Goal: Task Accomplishment & Management: Use online tool/utility

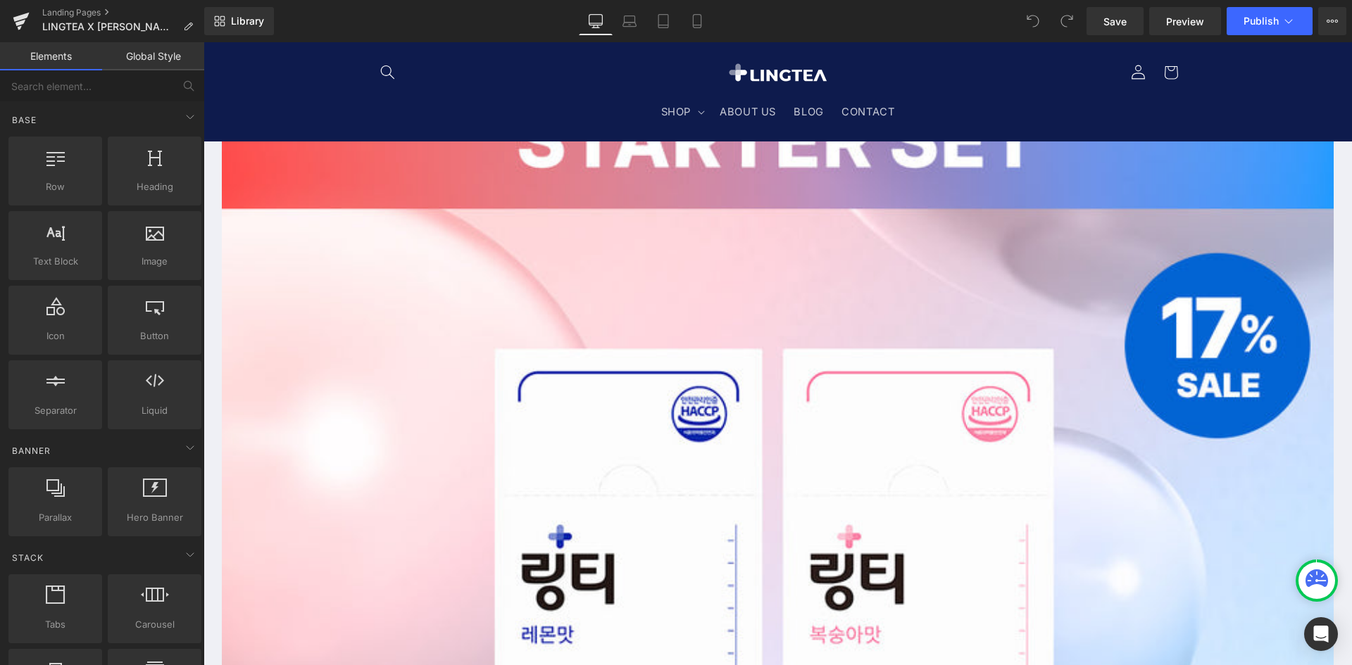
click at [203, 42] on span "Product List" at bounding box center [203, 42] width 0 height 0
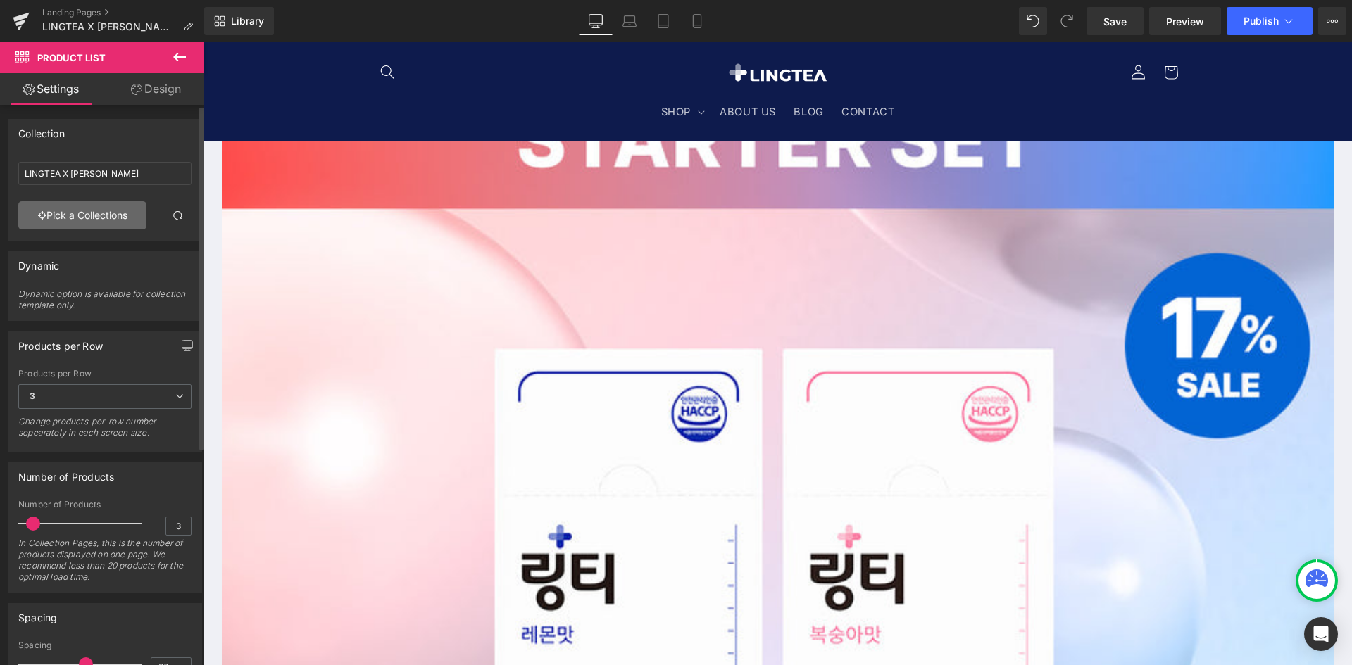
click at [99, 204] on link "Pick a Collections" at bounding box center [82, 215] width 128 height 28
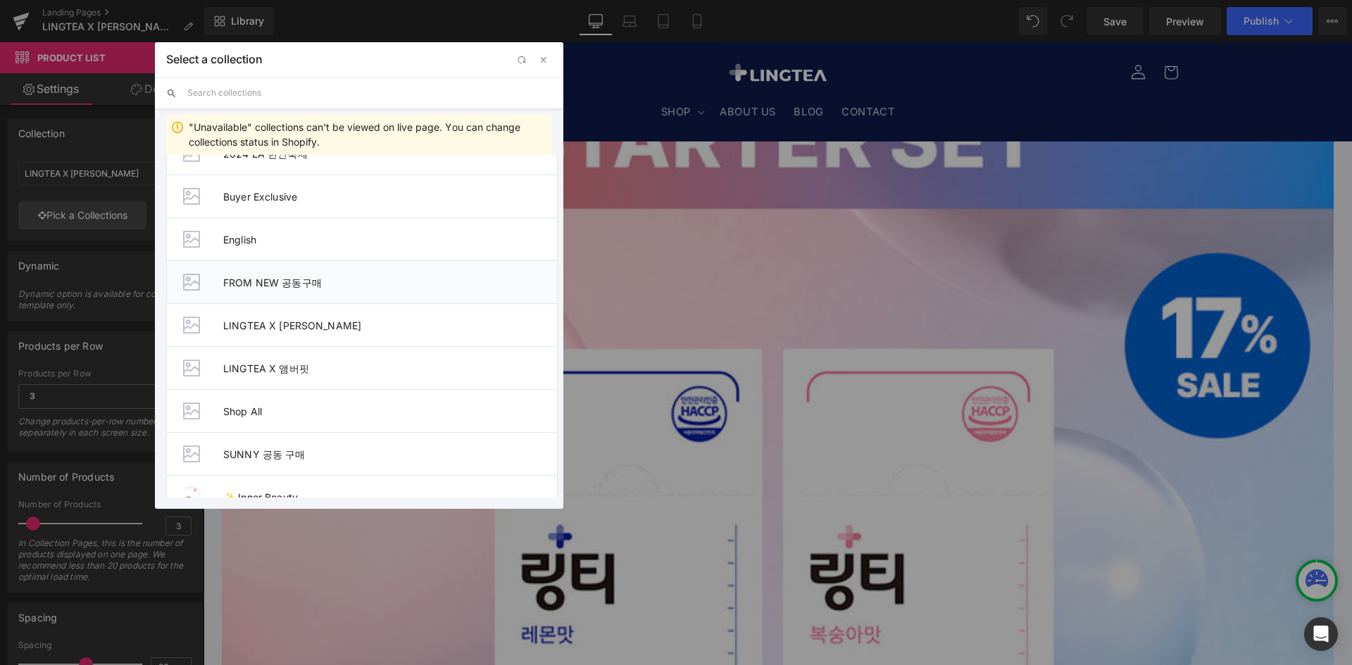
scroll to position [61, 0]
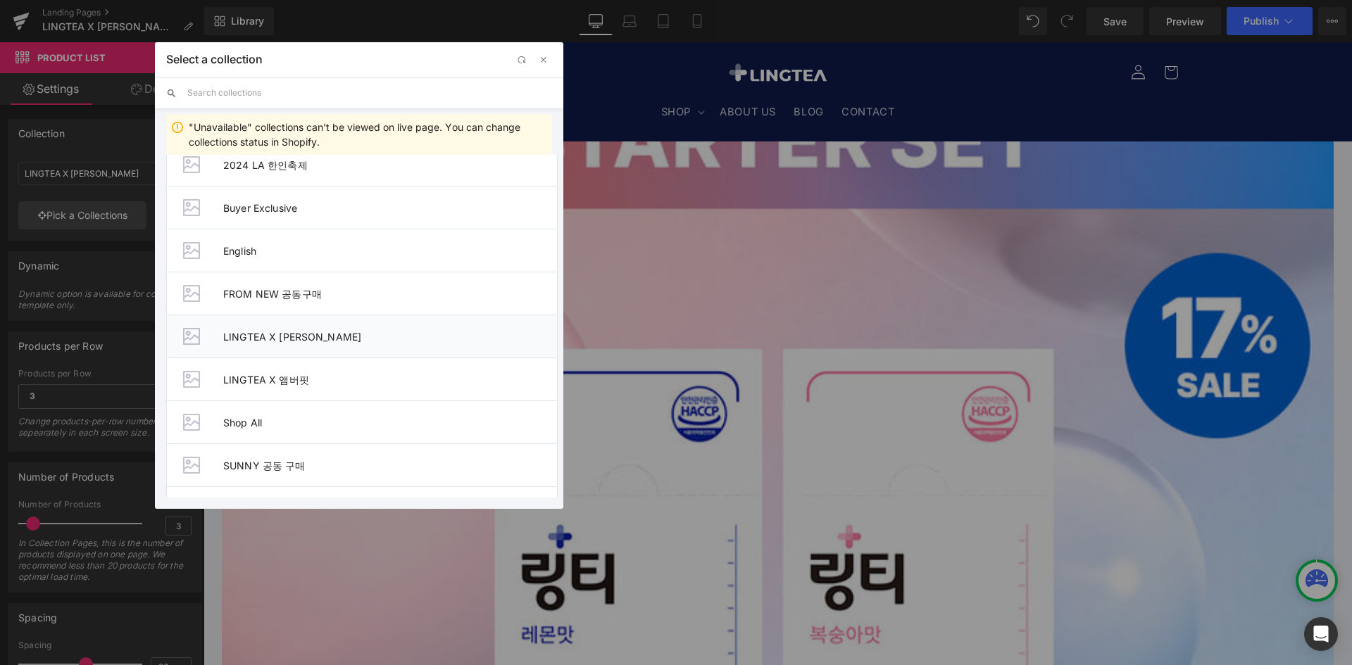
click at [307, 337] on span "LINGTEA X [PERSON_NAME]" at bounding box center [390, 337] width 334 height 12
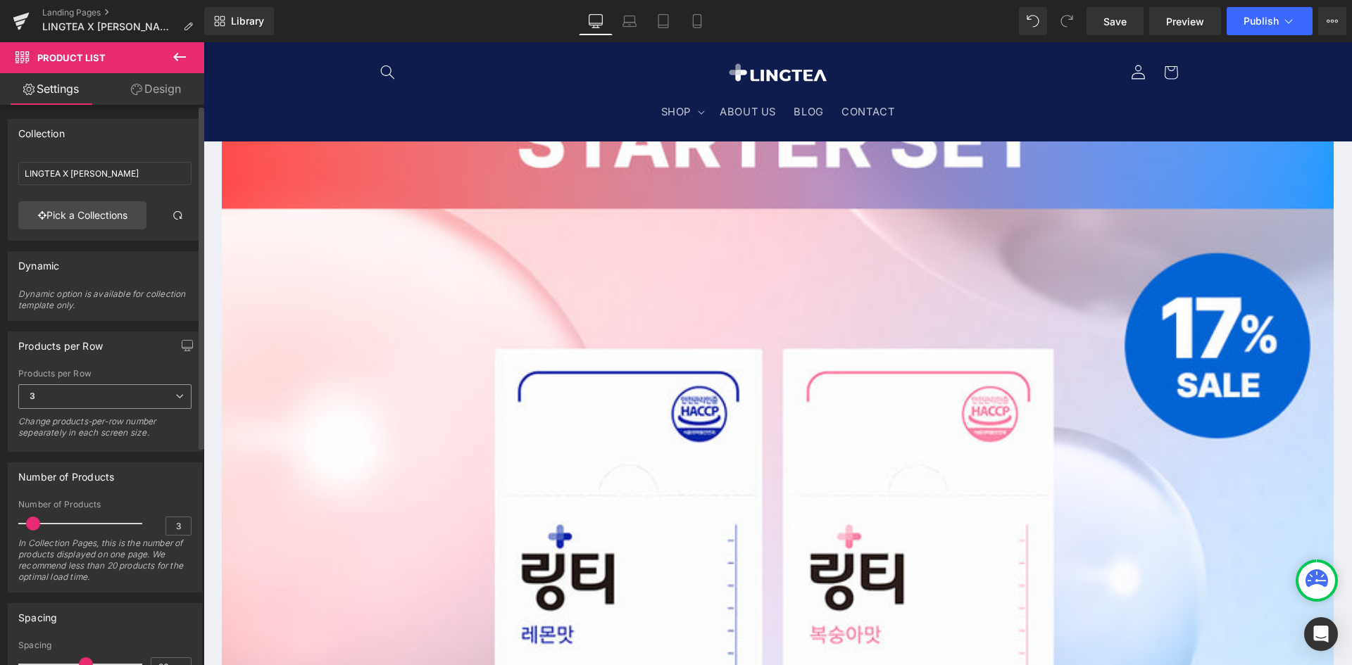
click at [70, 385] on span "3" at bounding box center [104, 396] width 173 height 25
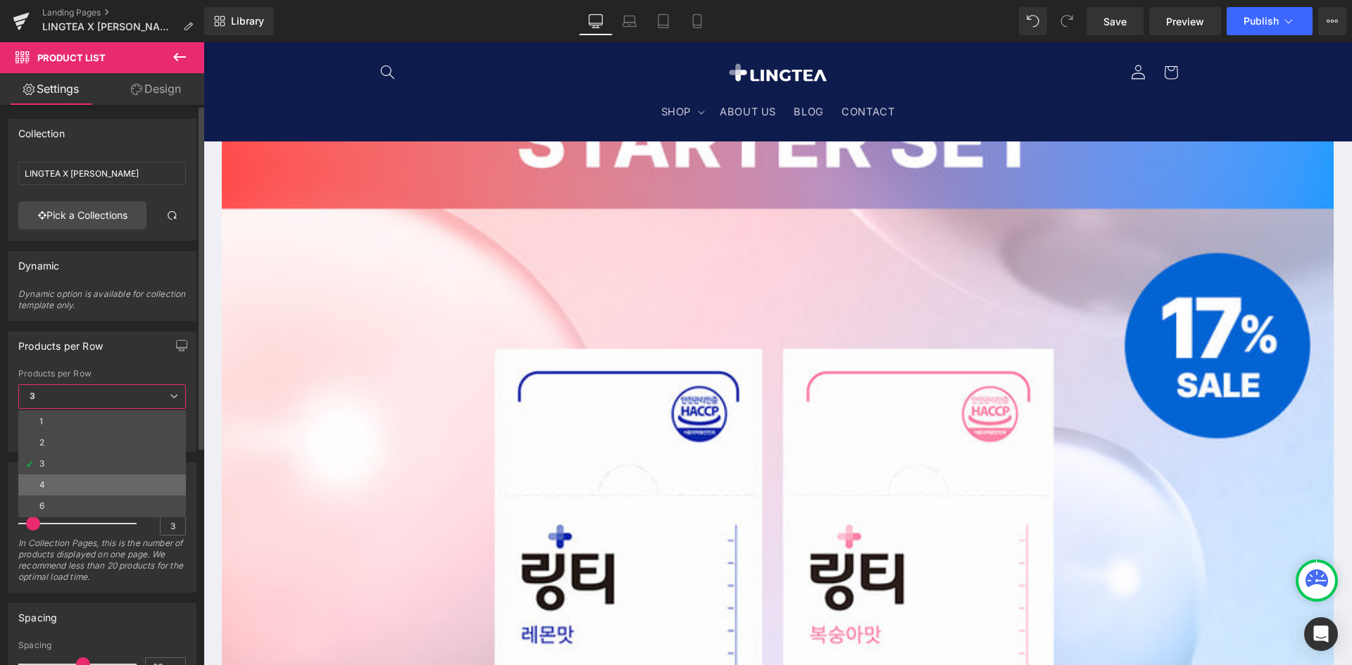
click at [94, 484] on li "4" at bounding box center [102, 484] width 168 height 21
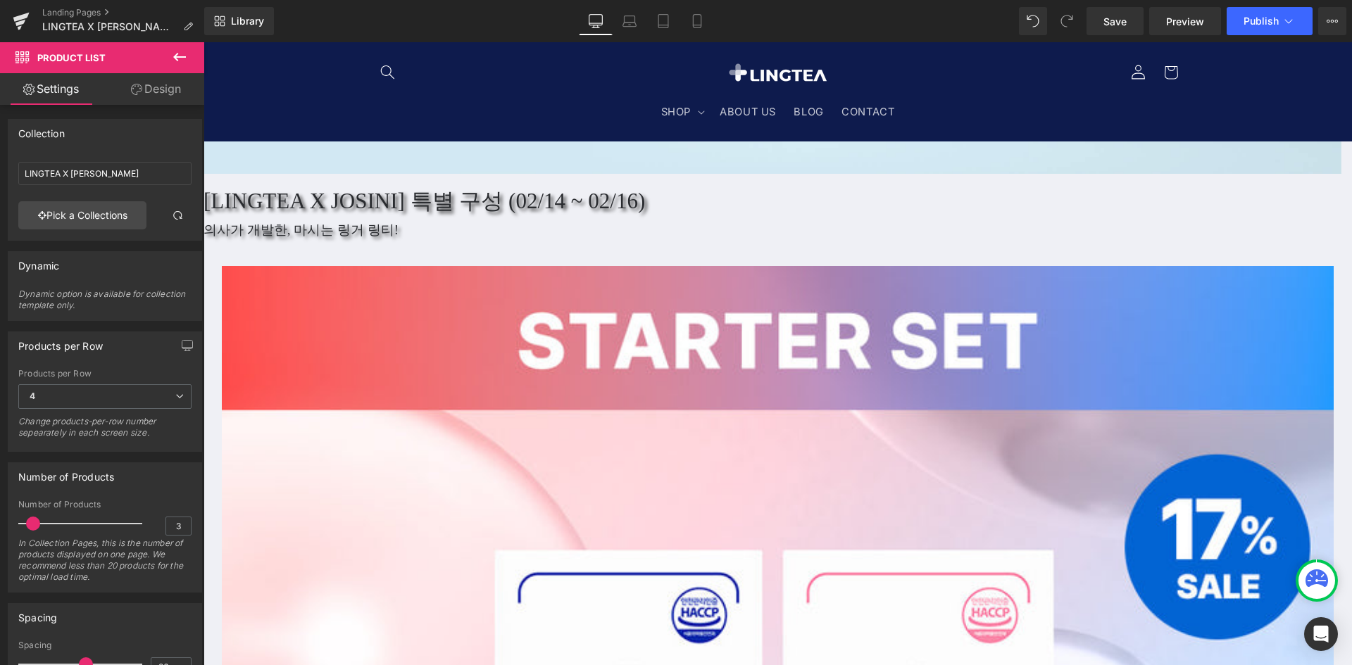
scroll to position [422, 0]
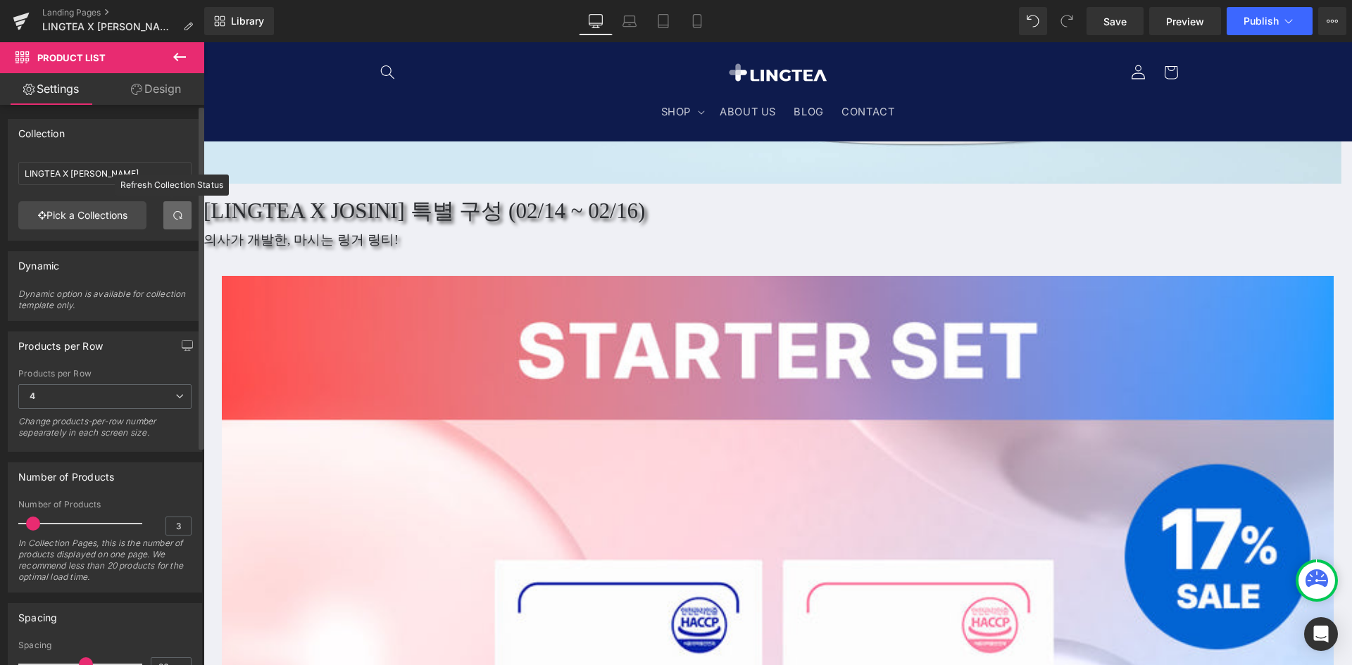
click at [164, 219] on link at bounding box center [177, 215] width 28 height 28
click at [116, 394] on span "4" at bounding box center [104, 396] width 173 height 25
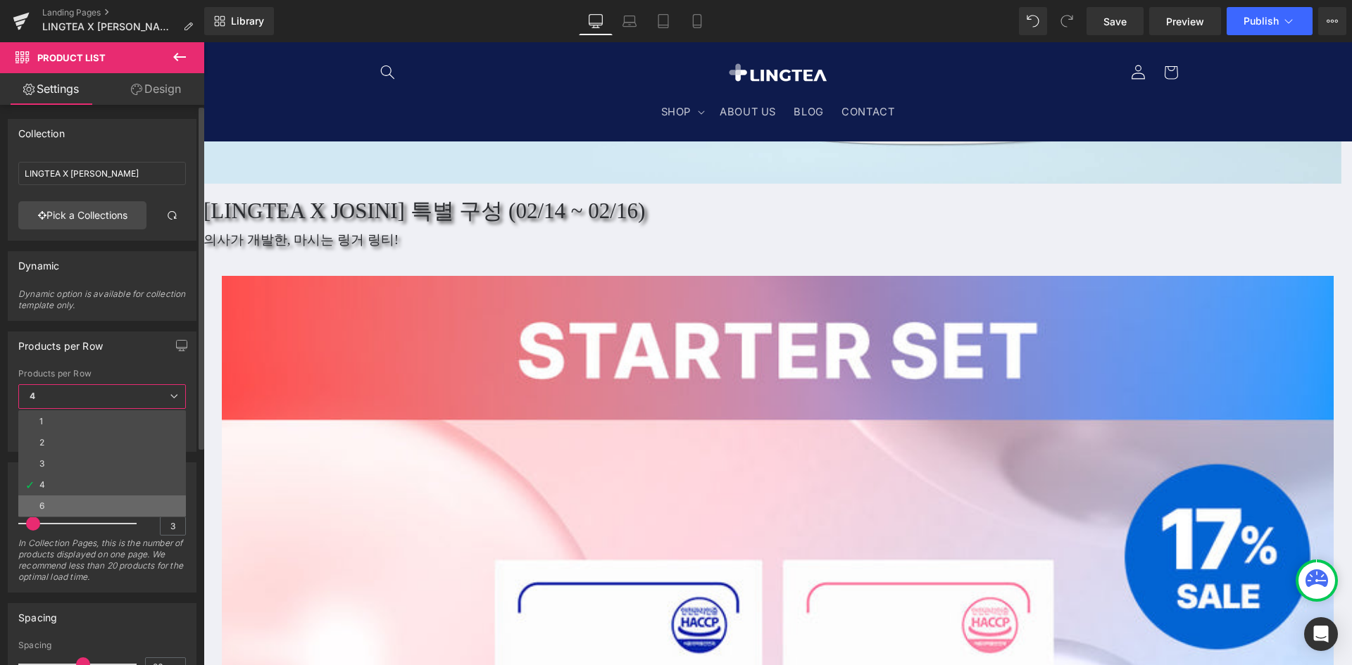
click at [103, 503] on li "6" at bounding box center [102, 506] width 168 height 21
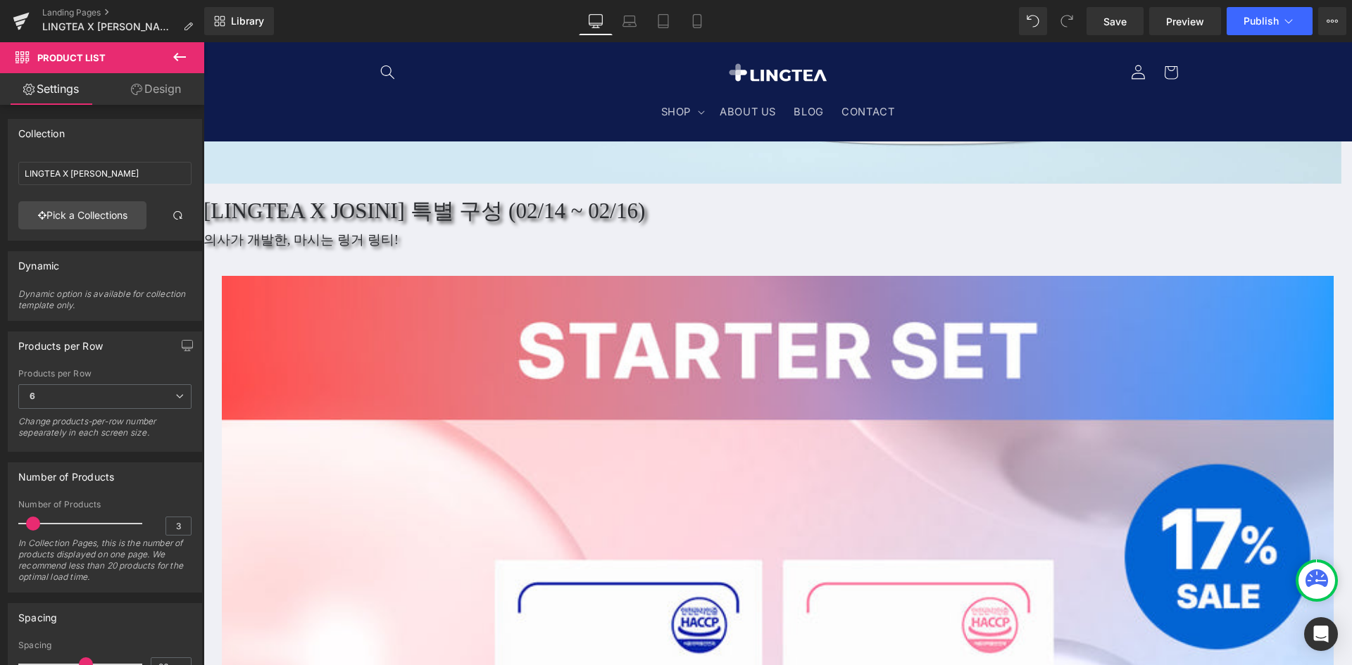
drag, startPoint x: 293, startPoint y: 421, endPoint x: 374, endPoint y: 424, distance: 81.0
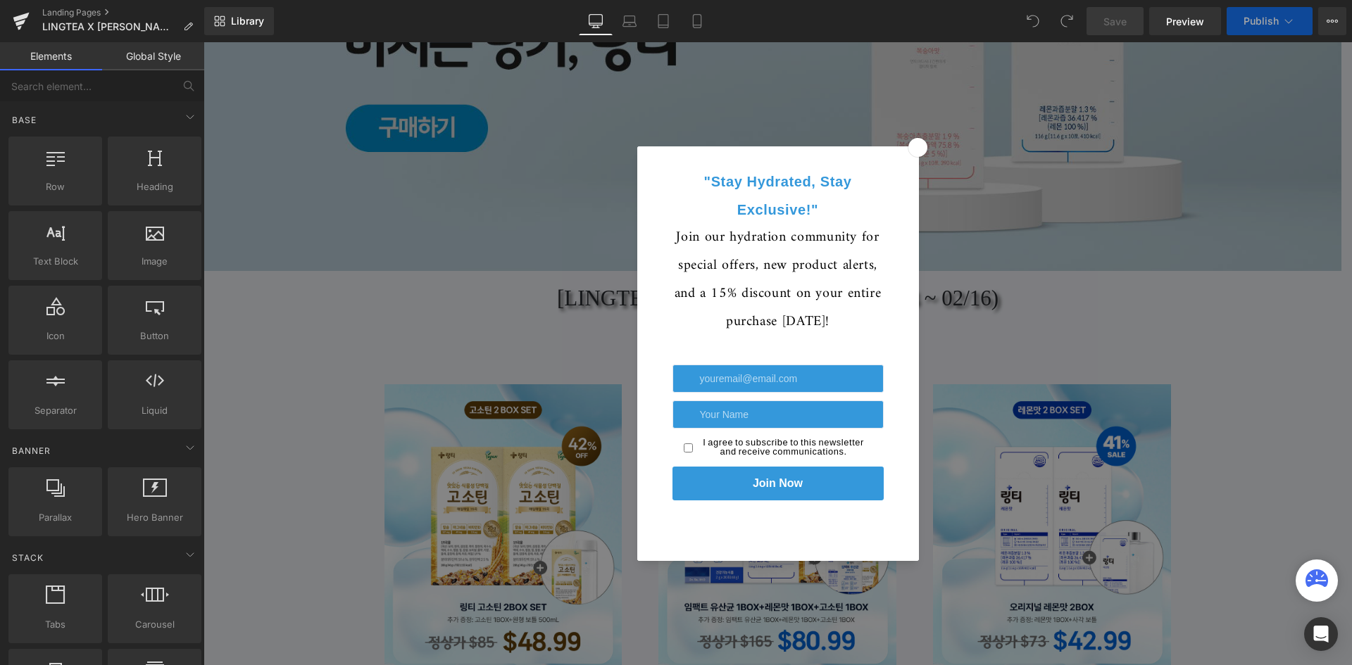
scroll to position [352, 0]
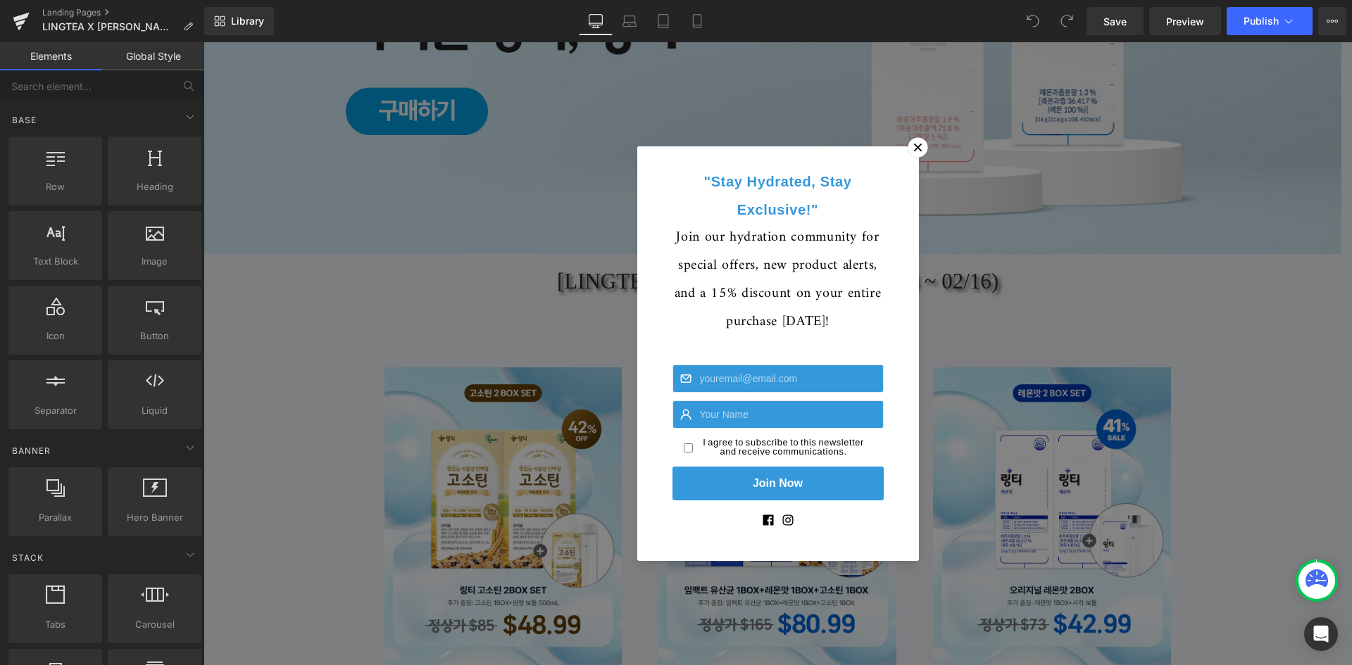
click at [916, 145] on icon at bounding box center [917, 147] width 15 height 15
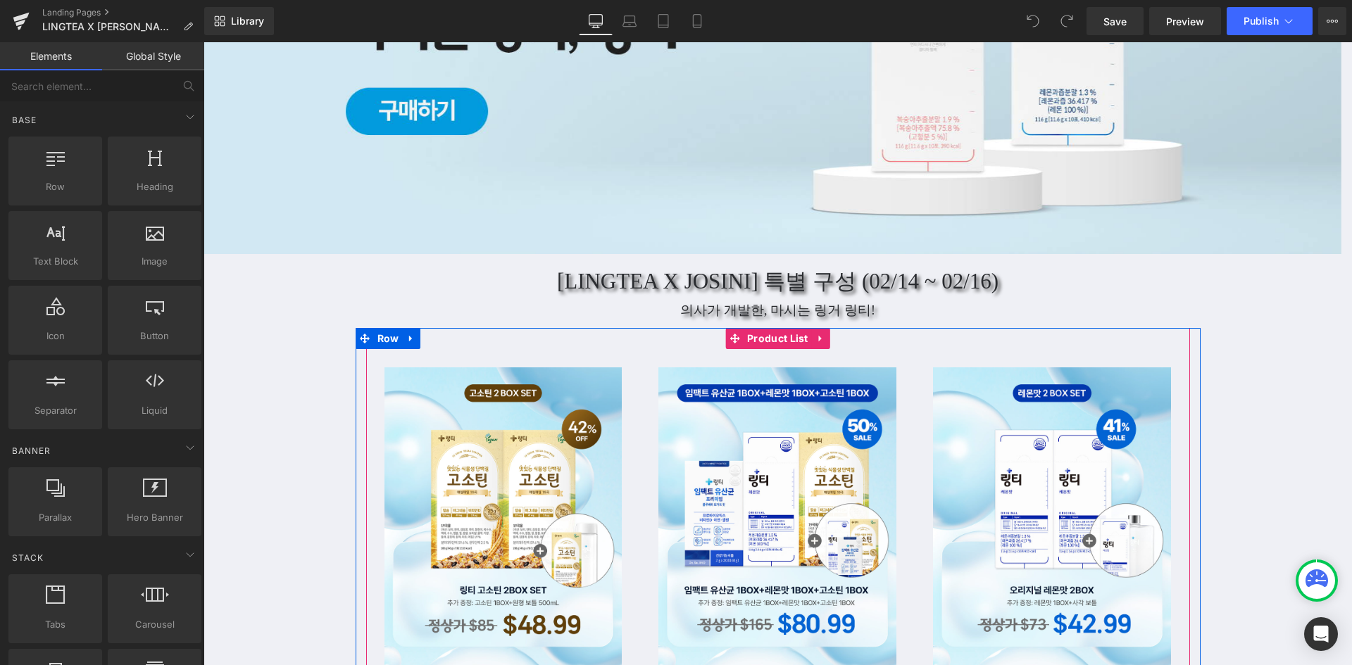
click at [531, 346] on div "Sale Off (P) Image" at bounding box center [778, 572] width 824 height 489
click at [535, 344] on div "Sale Off (P) Image" at bounding box center [778, 572] width 824 height 489
click at [767, 338] on span "Product List" at bounding box center [777, 338] width 68 height 21
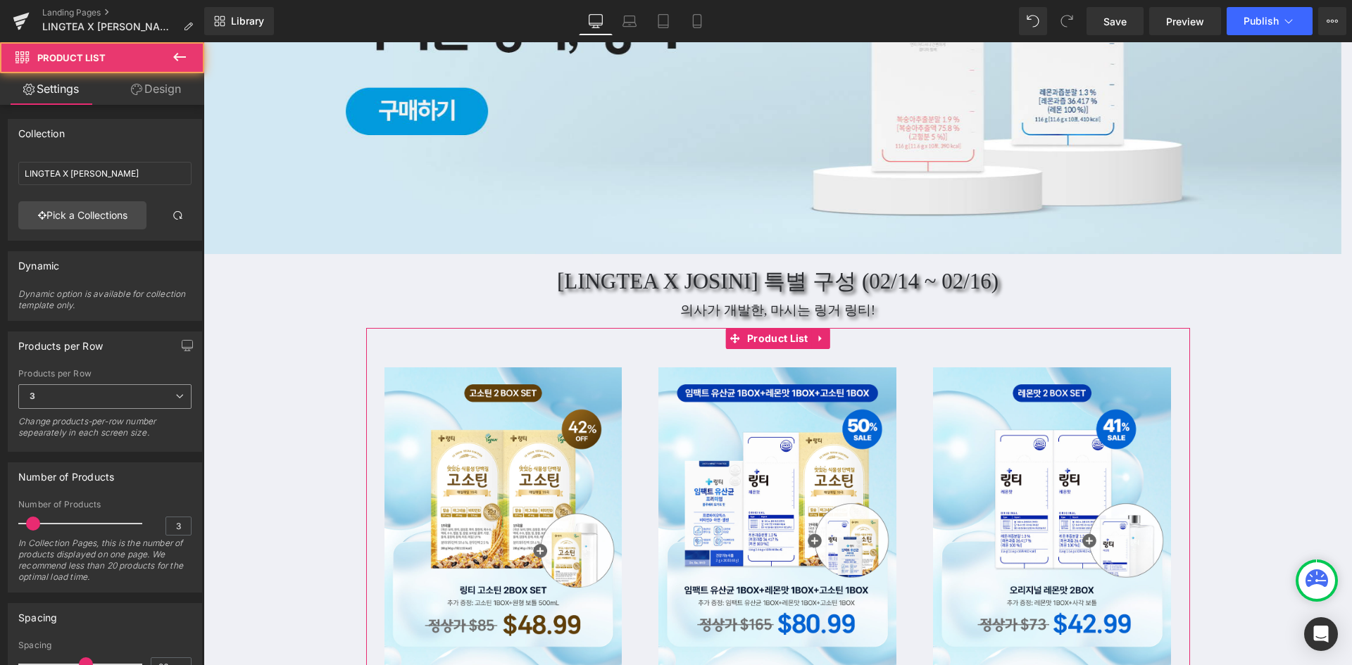
click at [63, 393] on span "3" at bounding box center [104, 396] width 173 height 25
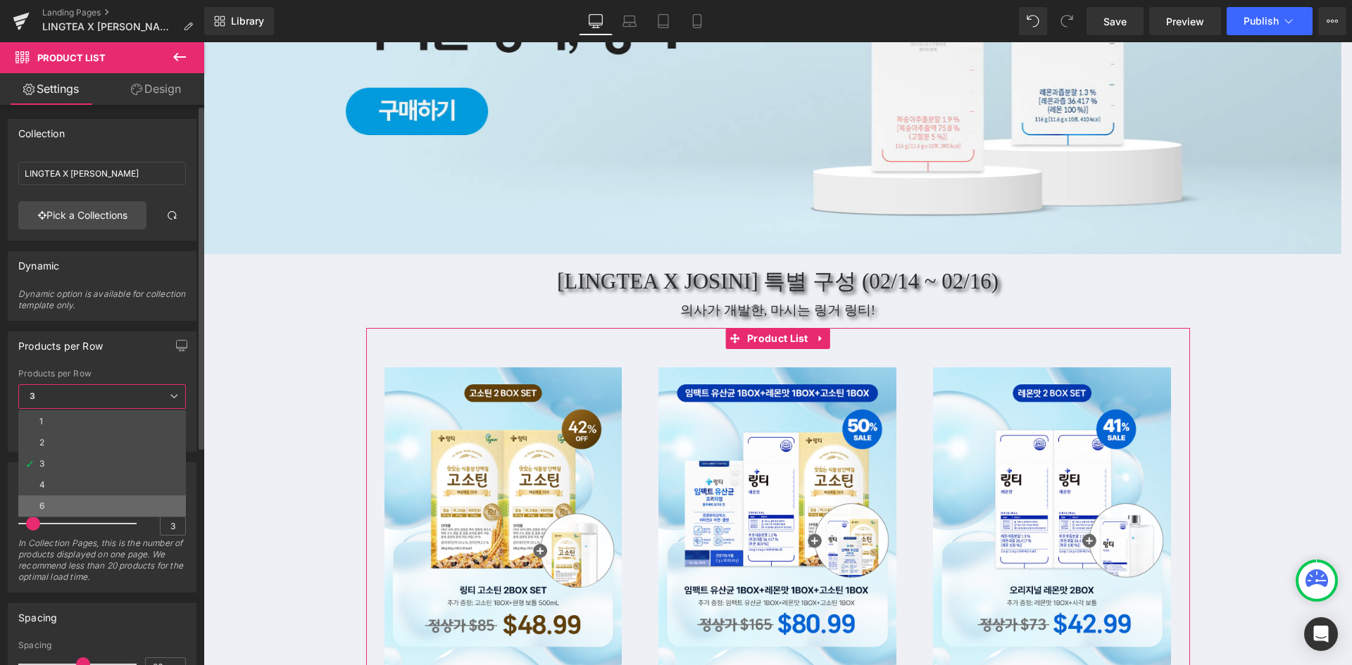
click at [89, 496] on li "6" at bounding box center [102, 506] width 168 height 21
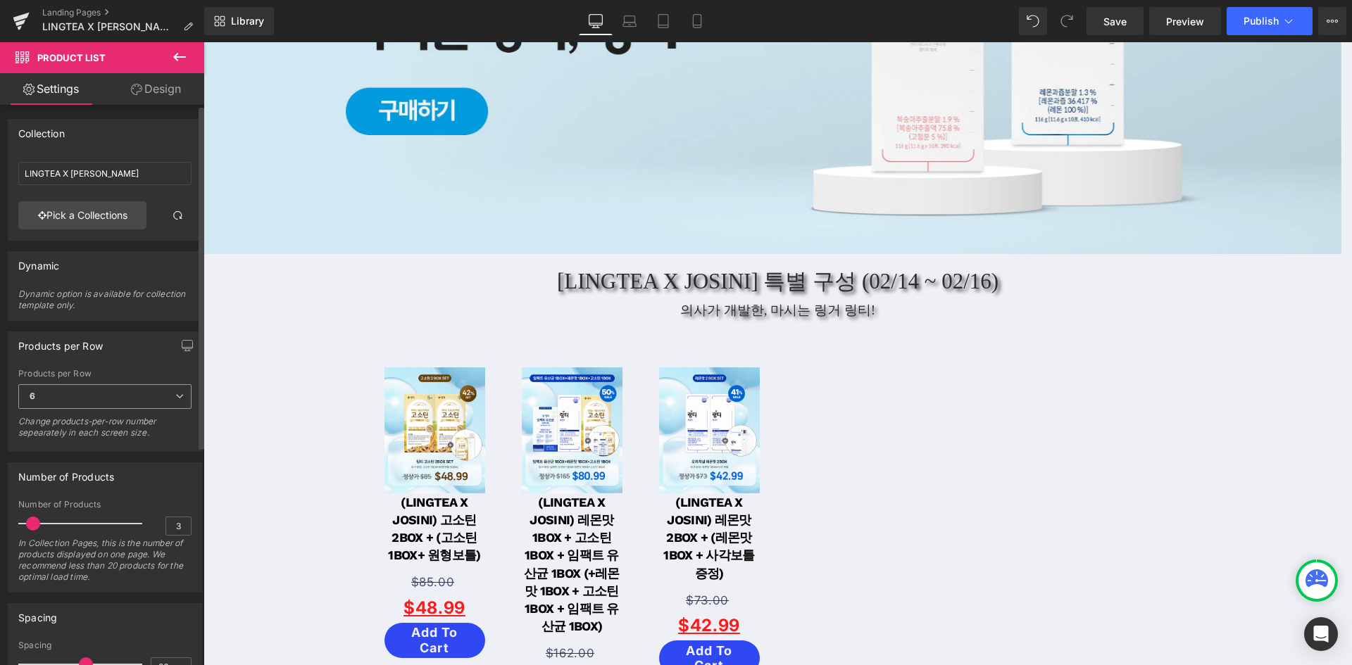
click at [122, 402] on span "6" at bounding box center [104, 396] width 173 height 25
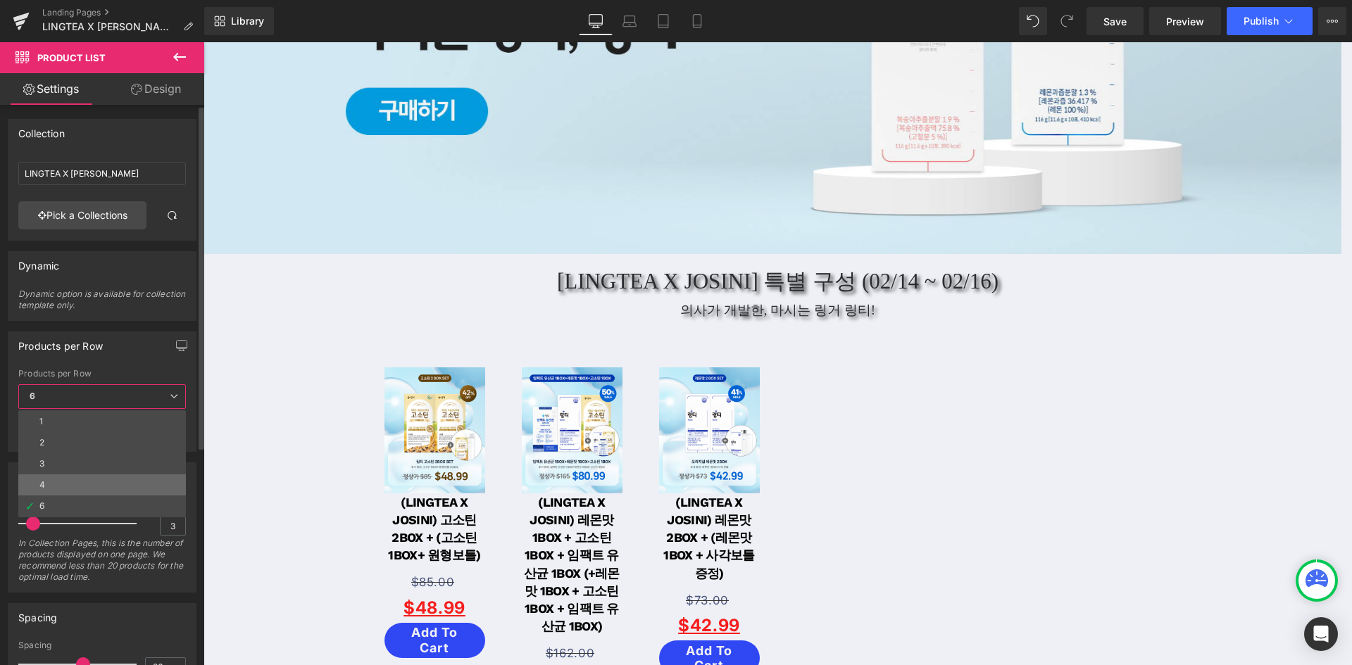
click at [108, 477] on li "4" at bounding box center [102, 484] width 168 height 21
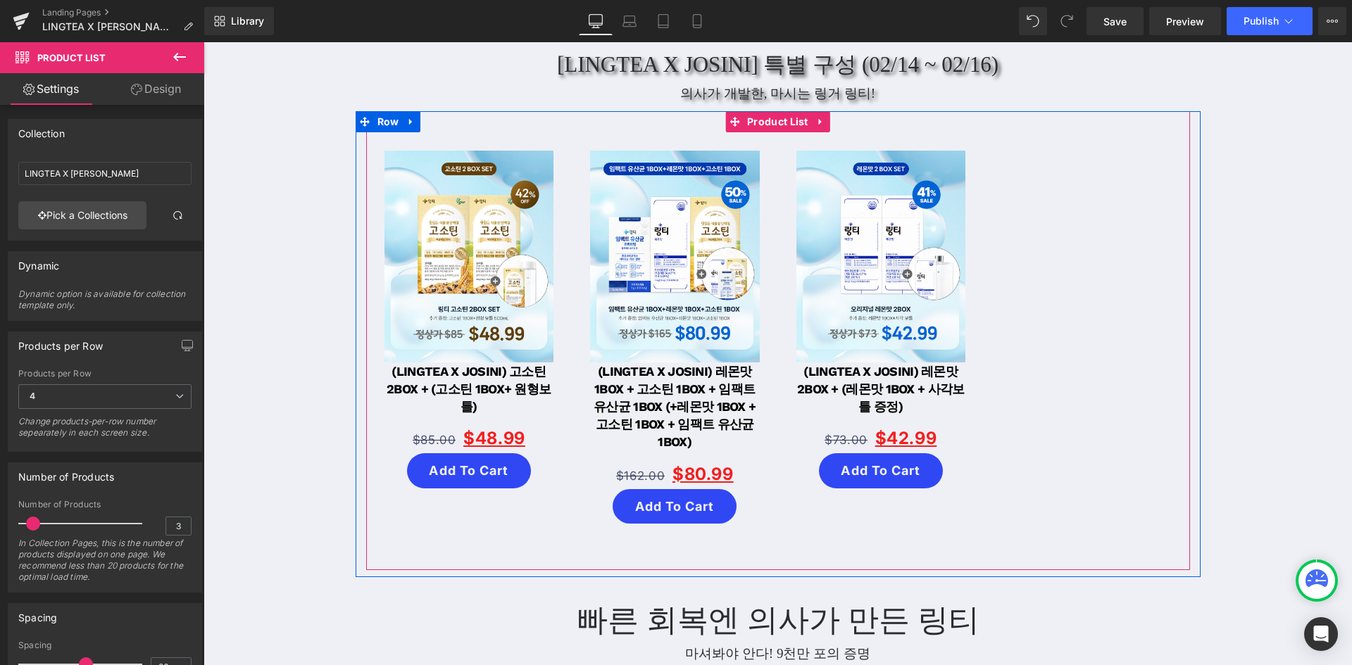
scroll to position [563, 0]
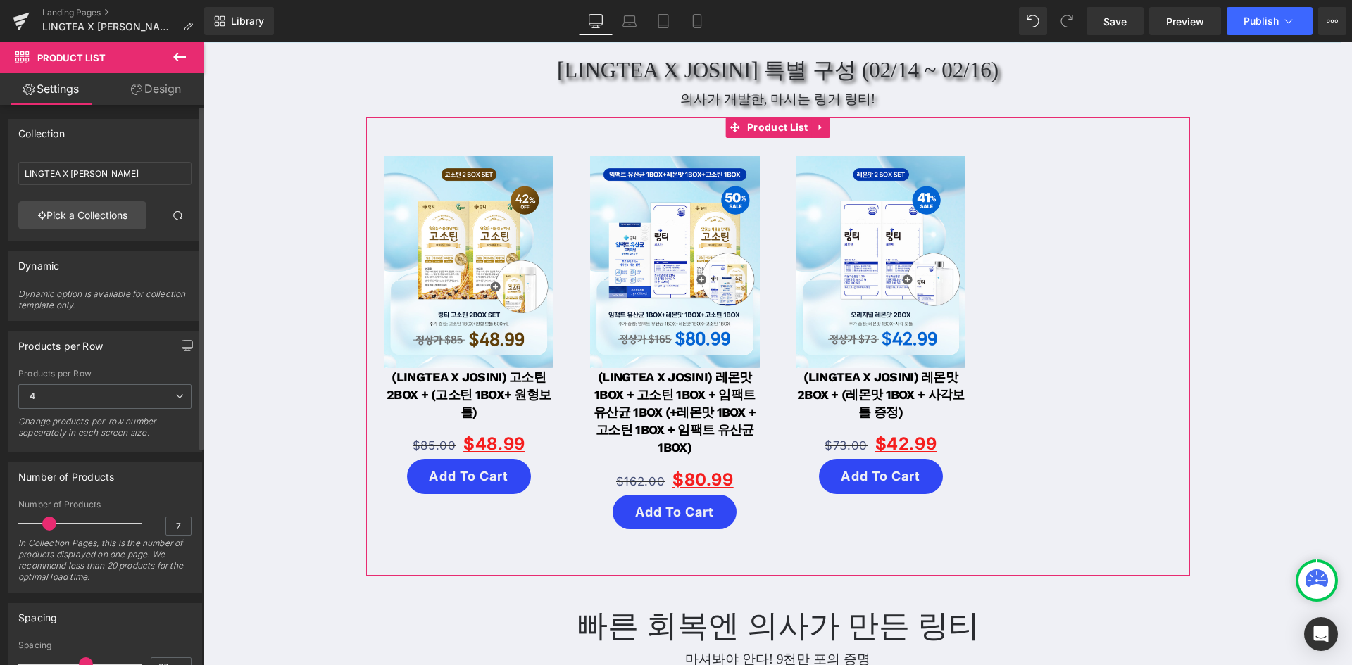
type input "6"
drag, startPoint x: 33, startPoint y: 522, endPoint x: 46, endPoint y: 525, distance: 13.8
click at [46, 525] on span at bounding box center [46, 524] width 14 height 14
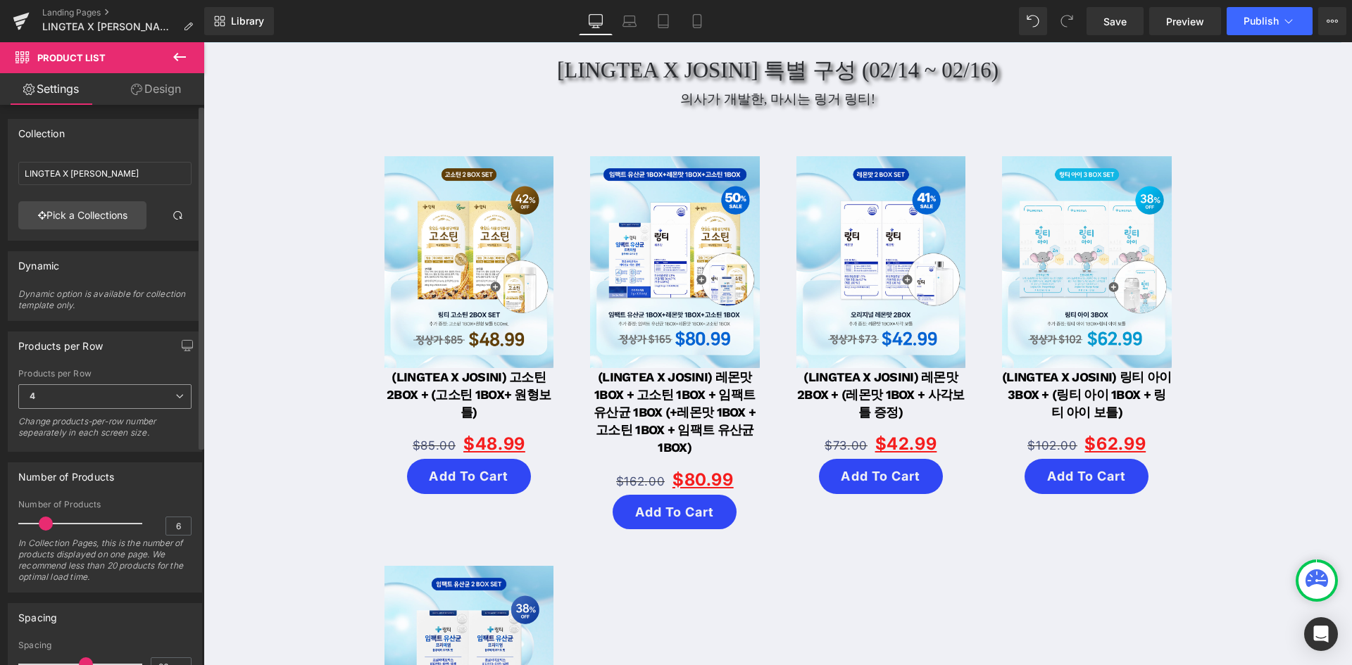
click at [109, 392] on span "4" at bounding box center [104, 396] width 173 height 25
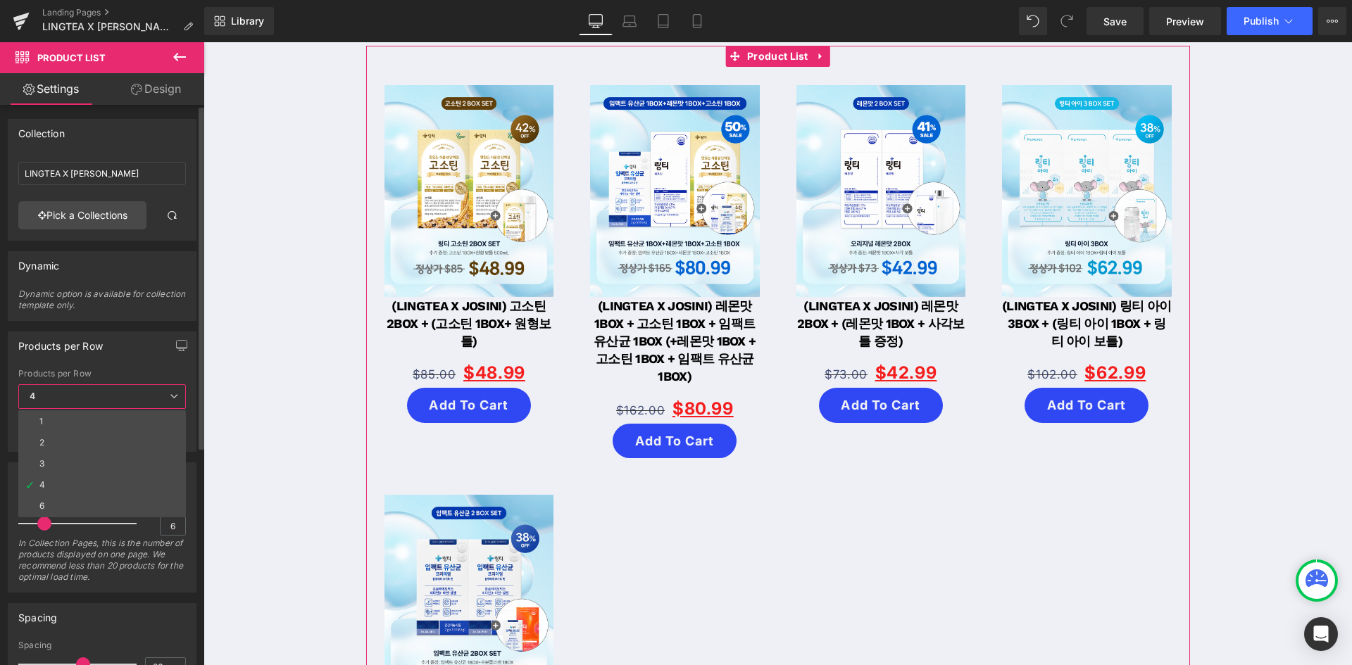
scroll to position [634, 0]
click at [79, 498] on li "6" at bounding box center [102, 506] width 168 height 21
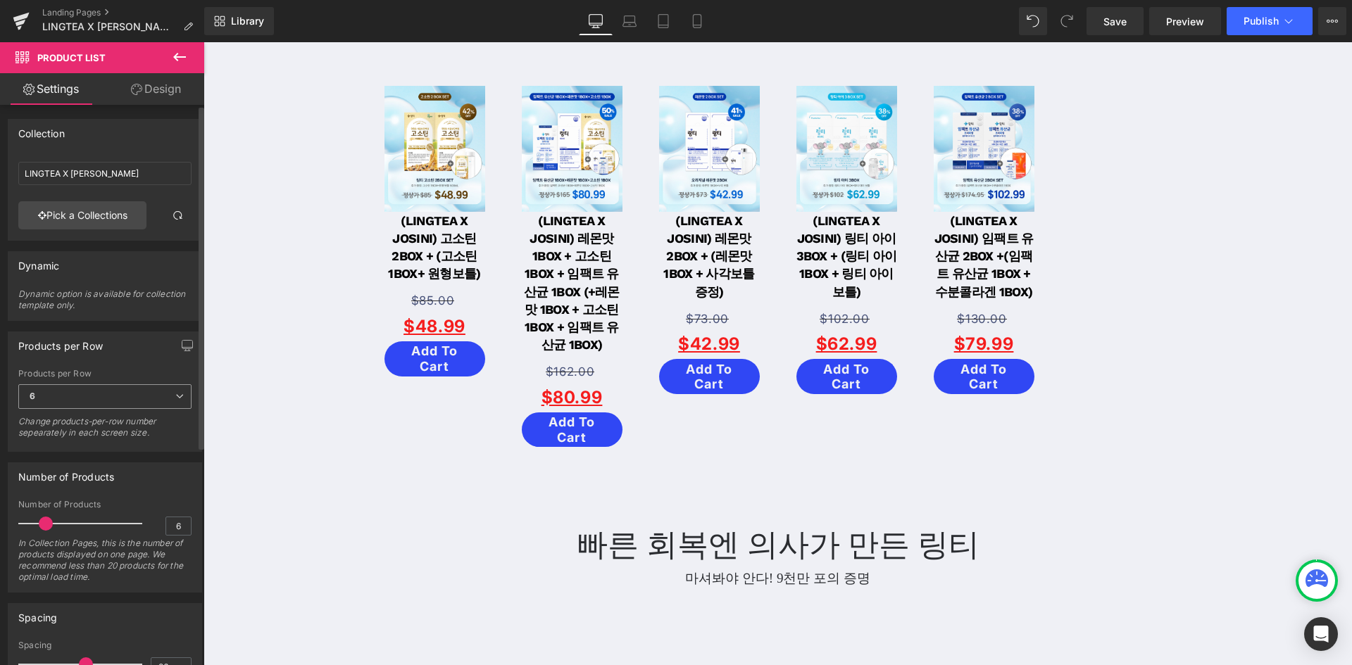
click at [128, 399] on span "6" at bounding box center [104, 396] width 173 height 25
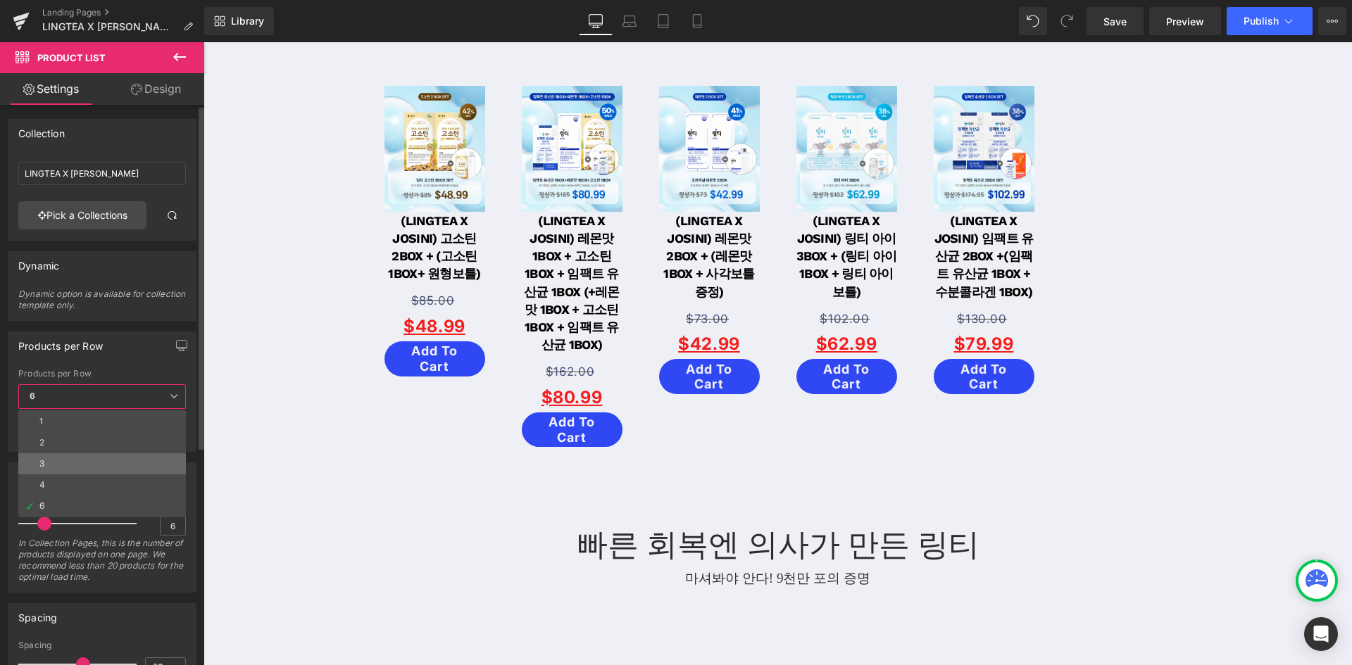
click at [100, 462] on li "3" at bounding box center [102, 463] width 168 height 21
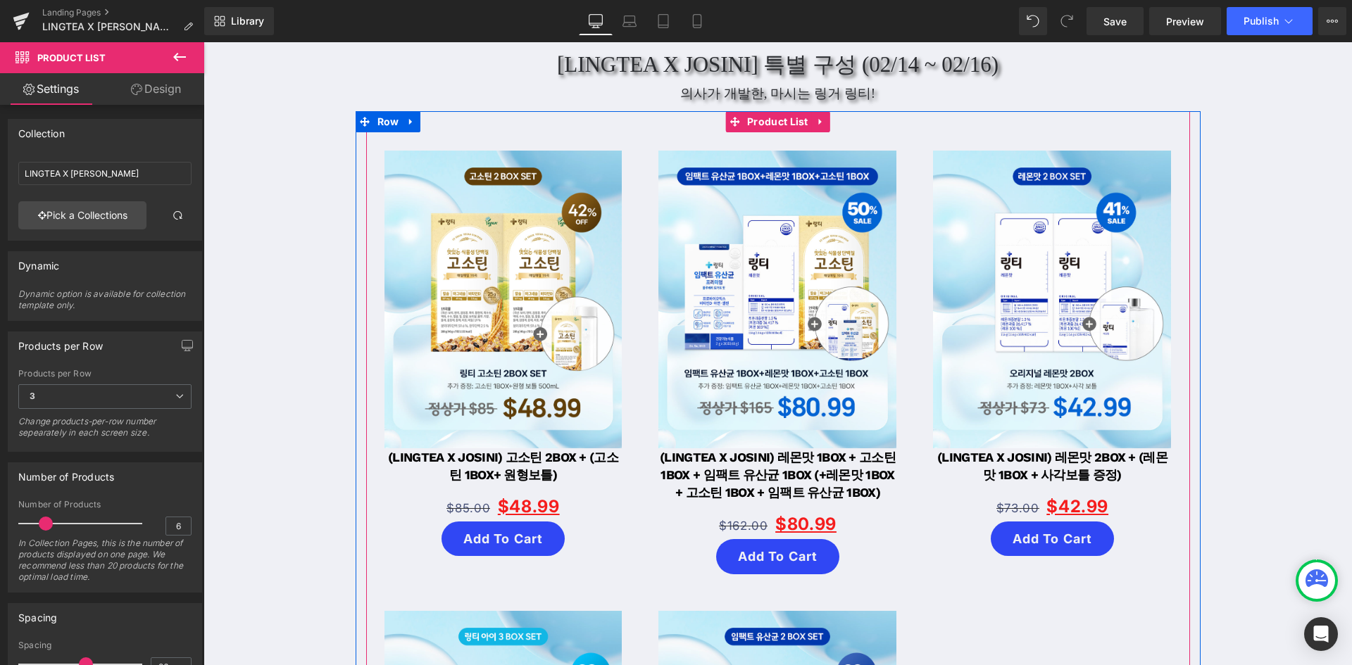
scroll to position [563, 0]
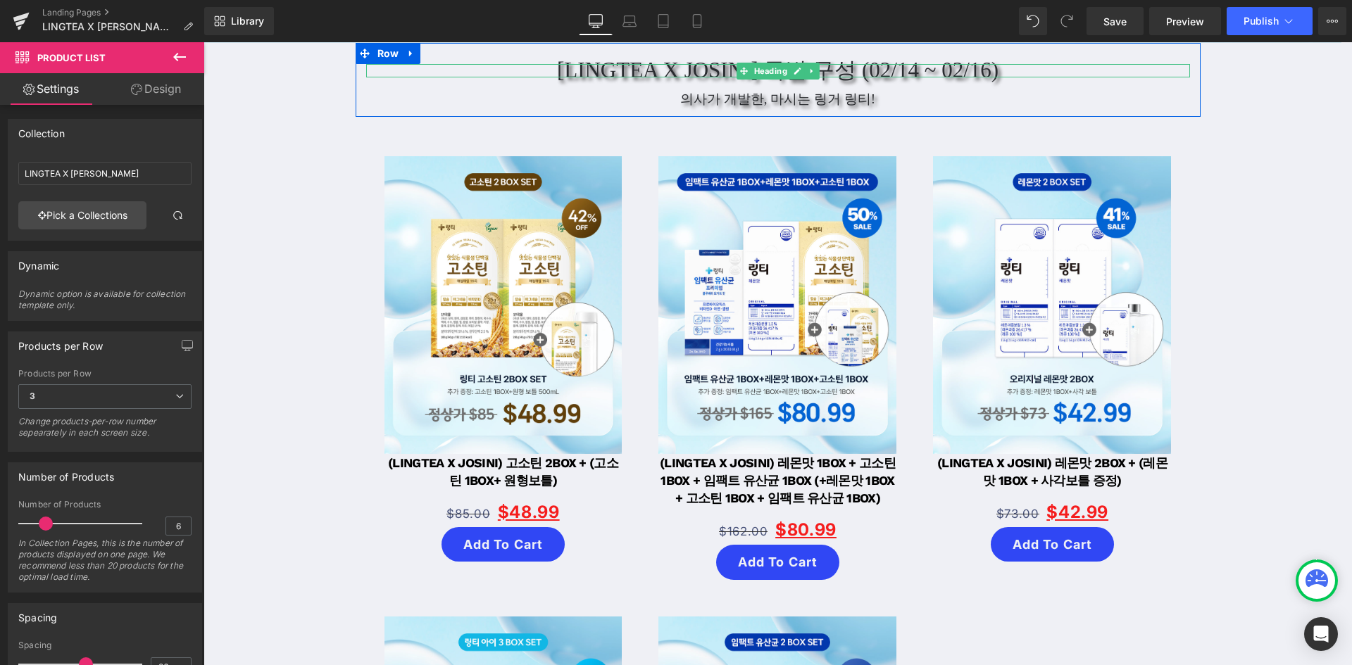
click at [872, 69] on h1 "[LINGTEA X JOSINI] 특별 구성 (02/14 ~ 02/16)" at bounding box center [778, 70] width 824 height 13
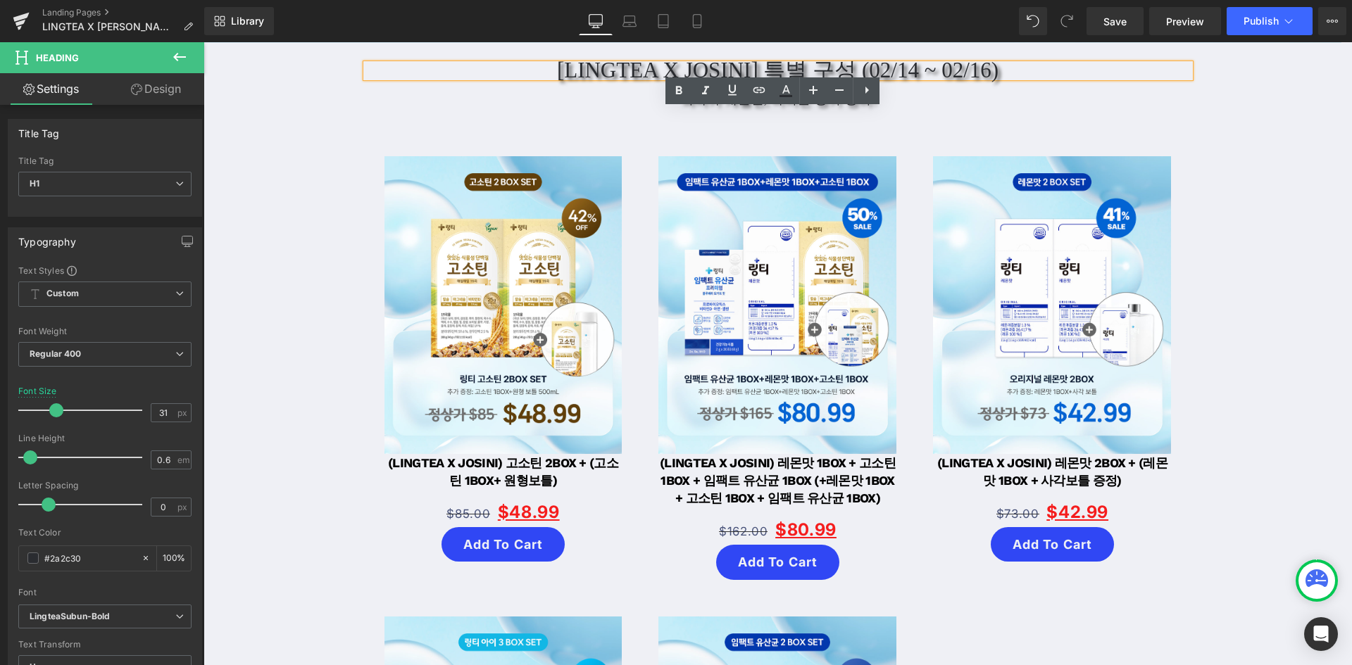
click at [876, 73] on h1 "[LINGTEA X JOSINI] 특별 구성 (02/14 ~ 02/16)" at bounding box center [778, 70] width 824 height 13
click at [902, 70] on h1 "[LINGTEA X JOSINI] 특별 구성 (02/14 ~ 02/16)" at bounding box center [778, 70] width 824 height 13
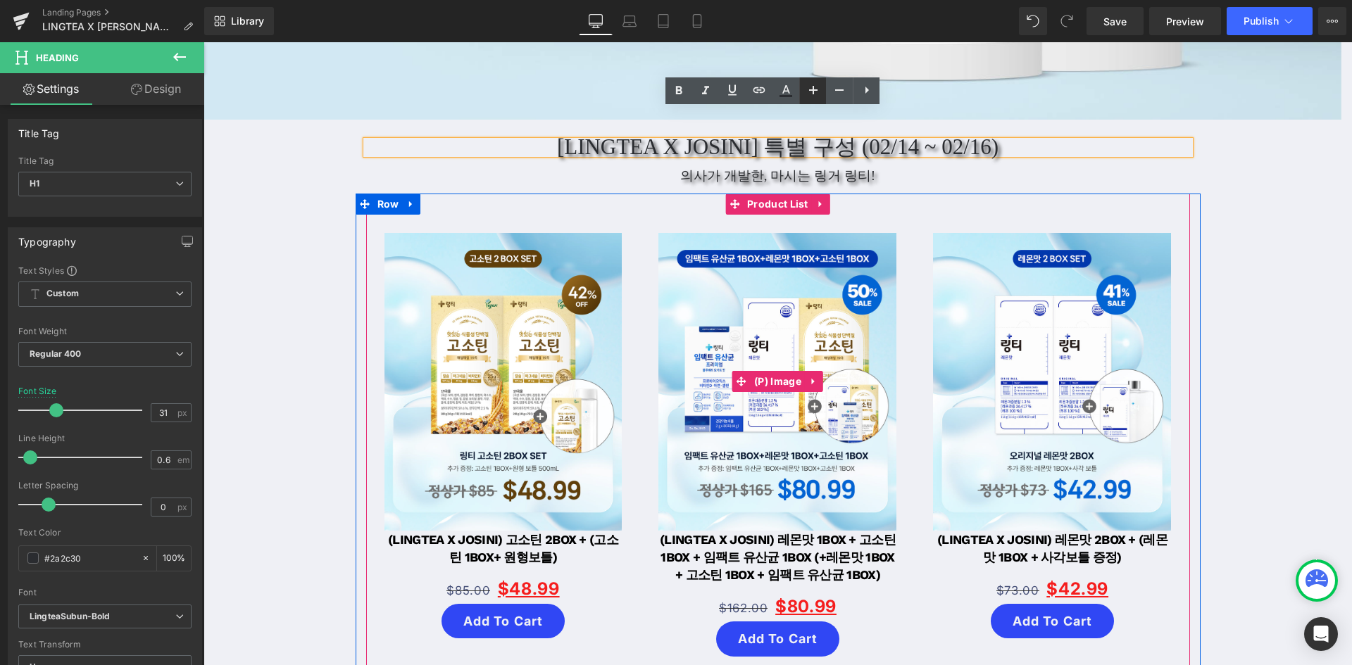
scroll to position [352, 0]
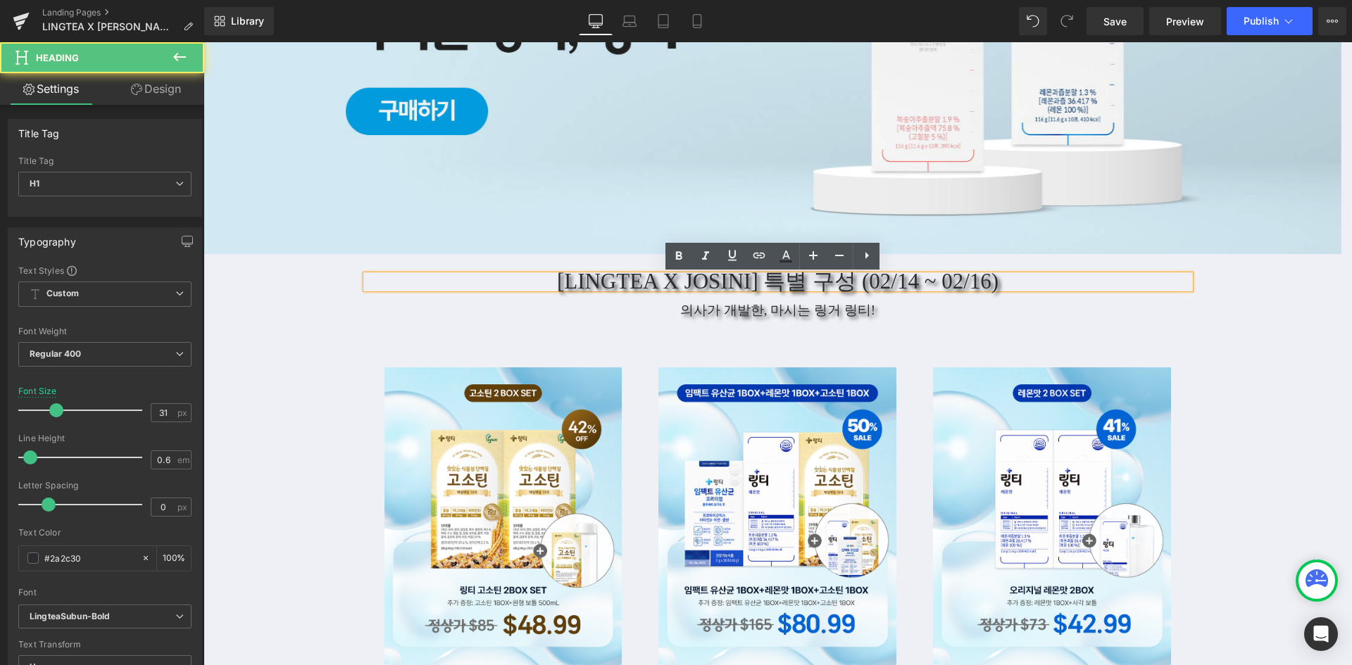
click at [873, 281] on h1 "[LINGTEA X JOSINI] 특별 구성 (02/14 ~ 02/16)" at bounding box center [778, 281] width 824 height 13
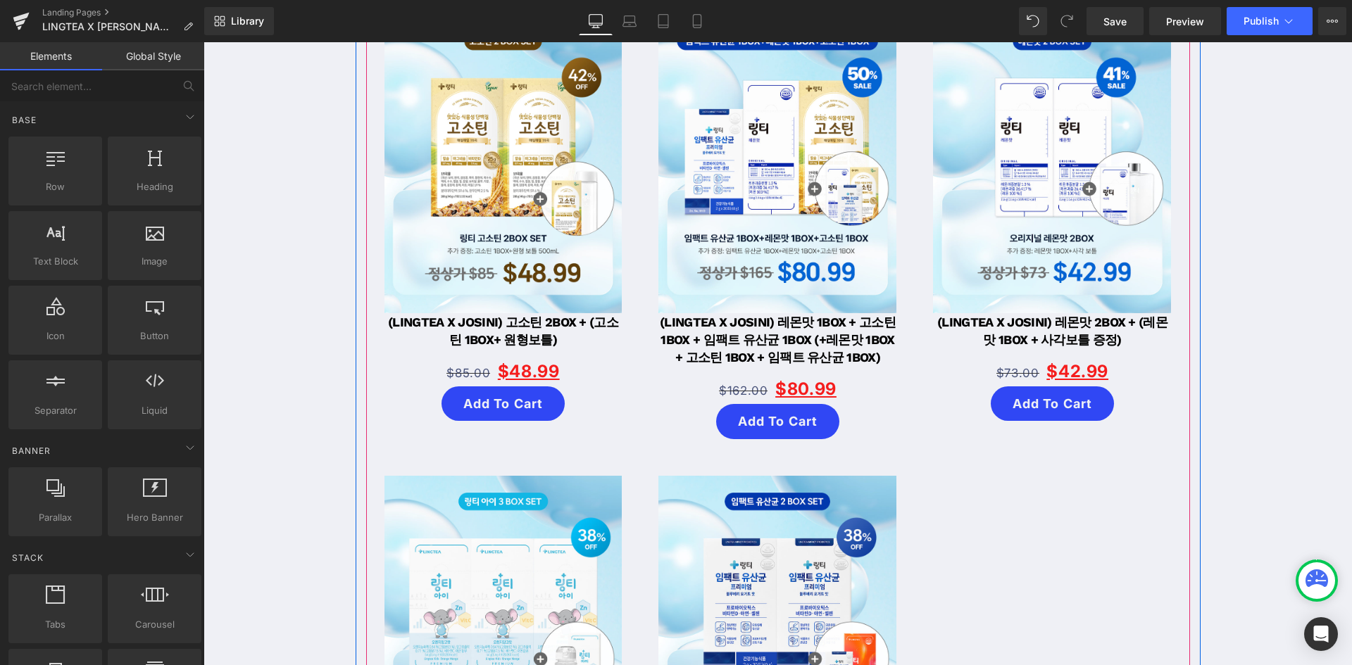
scroll to position [563, 0]
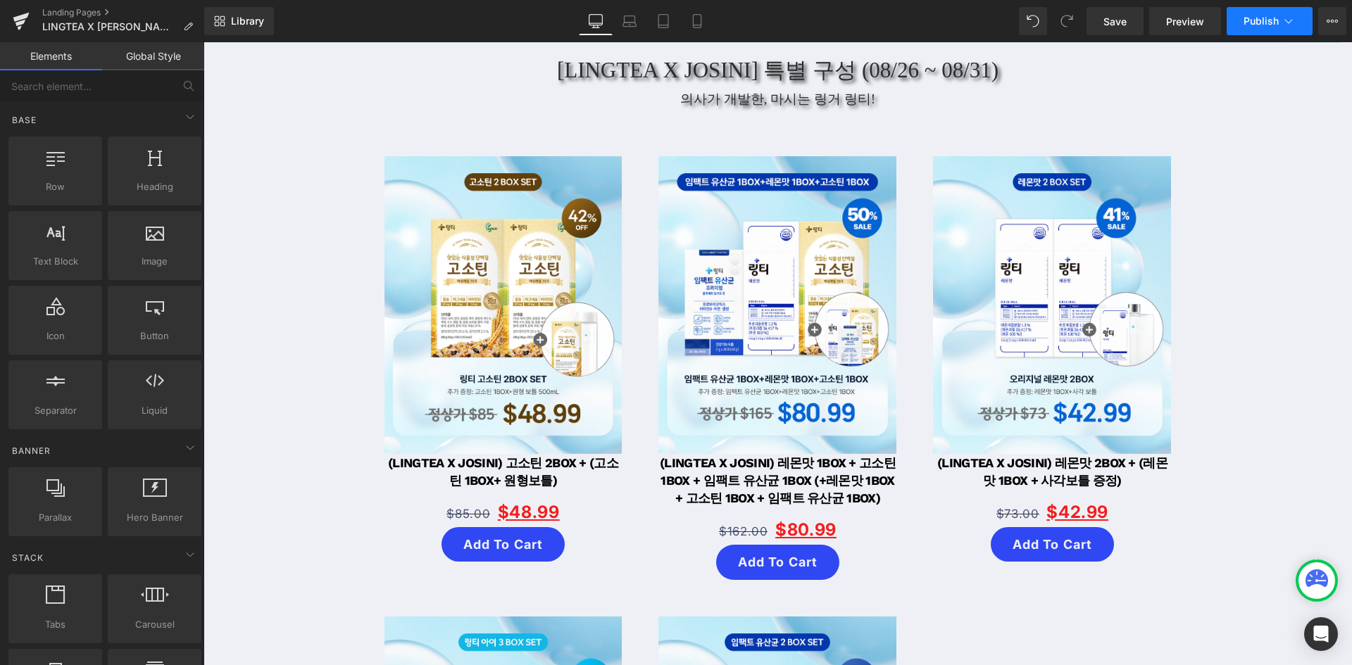
click at [1232, 32] on button "Publish" at bounding box center [1269, 21] width 86 height 28
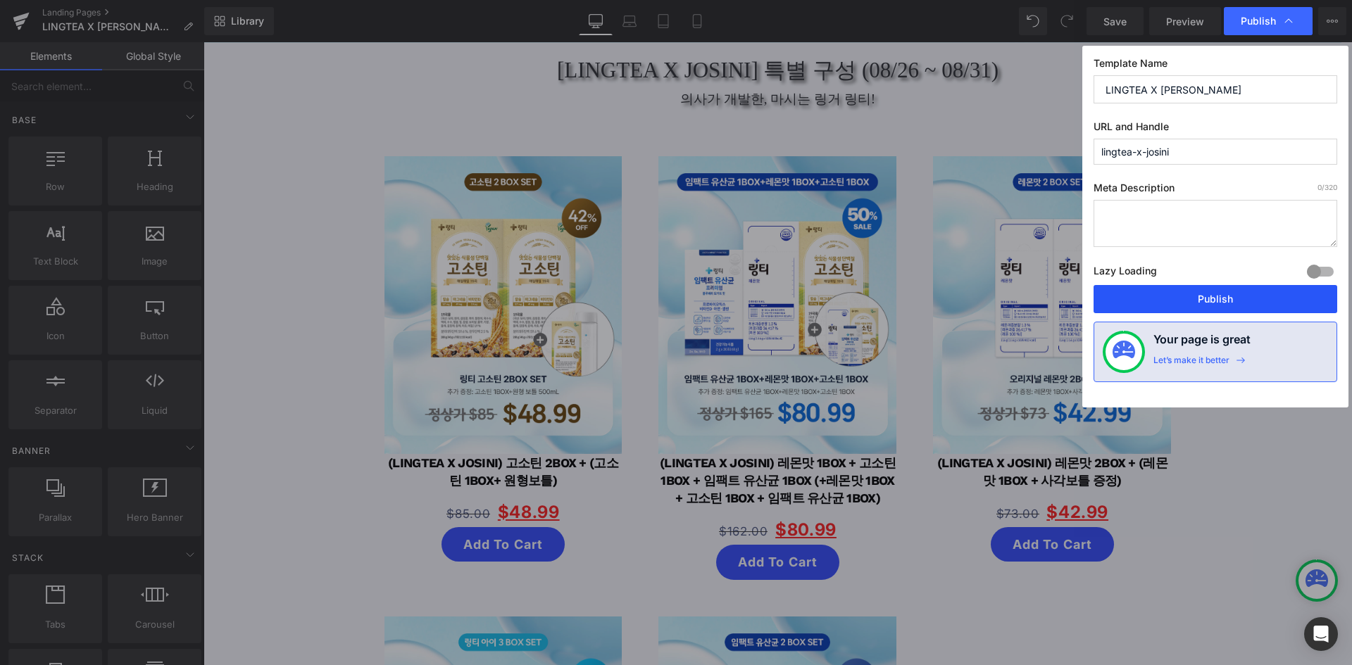
click at [1144, 293] on button "Publish" at bounding box center [1215, 299] width 244 height 28
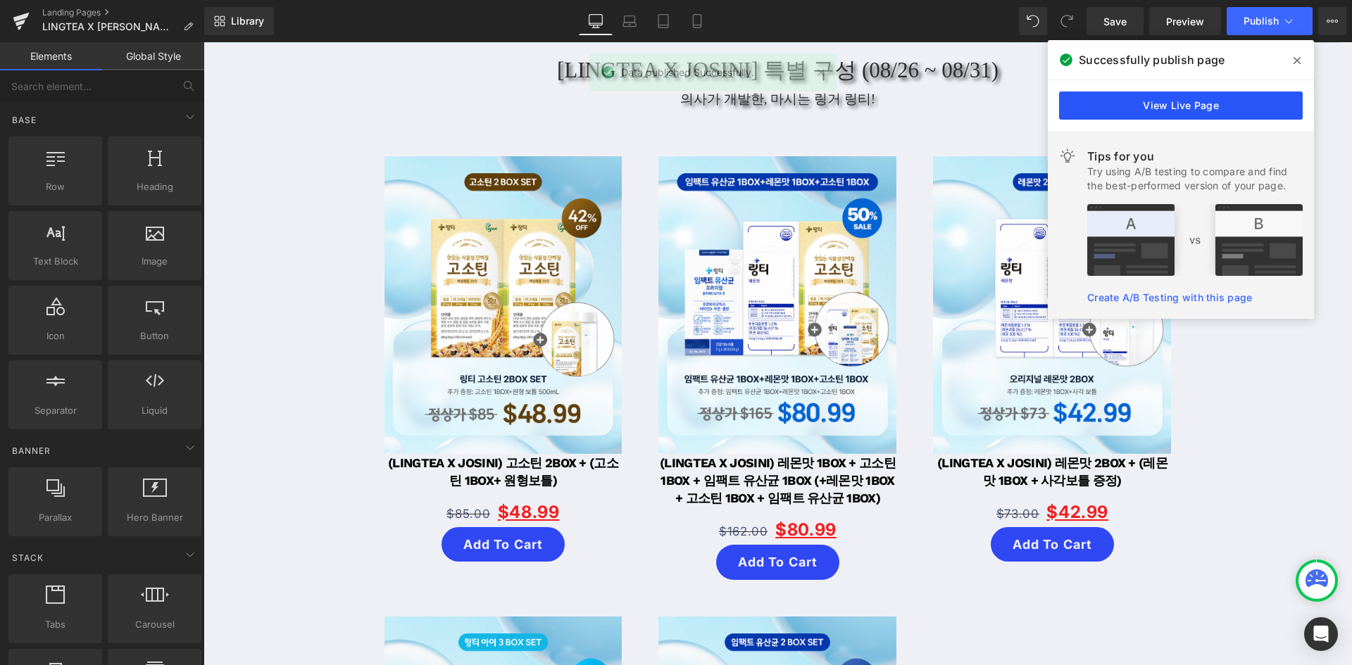
click at [1269, 101] on link "View Live Page" at bounding box center [1181, 106] width 244 height 28
